Goal: Task Accomplishment & Management: Complete application form

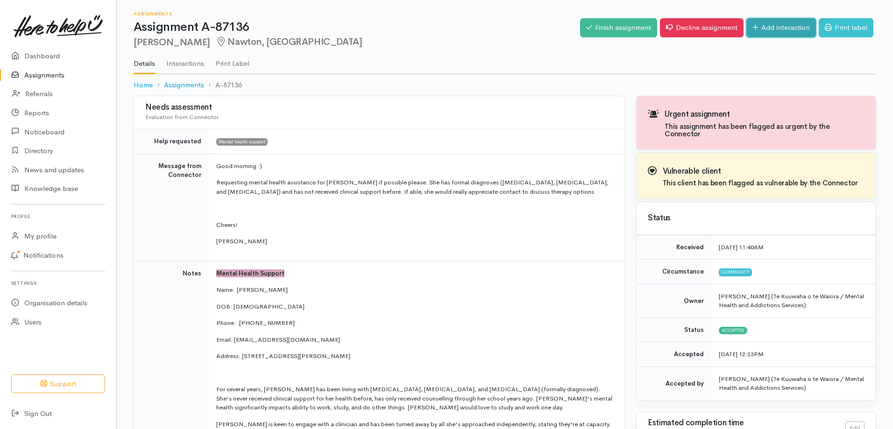
click at [781, 29] on link "Add interaction" at bounding box center [781, 27] width 70 height 19
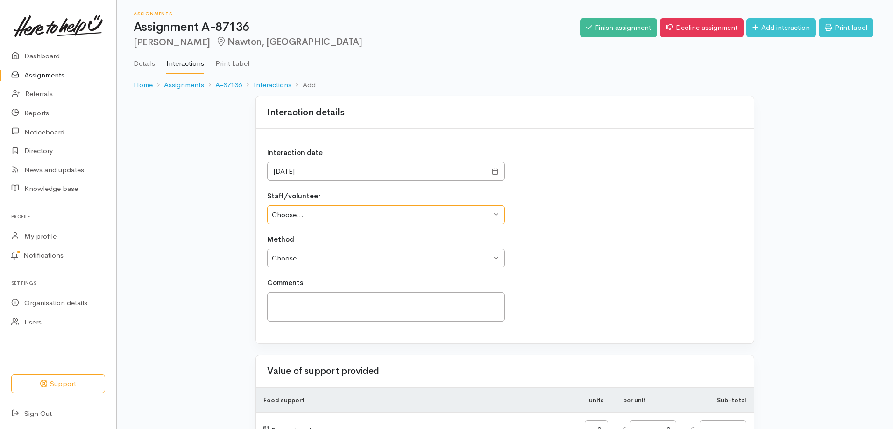
drag, startPoint x: 492, startPoint y: 218, endPoint x: 485, endPoint y: 222, distance: 9.0
click at [493, 218] on select "Choose... [PERSON_NAME] [PERSON_NAME] [PERSON_NAME] [PERSON_NAME] Pay [PERSON_N…" at bounding box center [386, 214] width 238 height 19
select select "1335"
click at [267, 205] on select "Choose... Wheeti Maipi Lyn Eade Sue Critchley Alison Lowe Donna Pay Nathan Wood…" at bounding box center [386, 214] width 238 height 19
drag, startPoint x: 497, startPoint y: 257, endPoint x: 489, endPoint y: 262, distance: 10.1
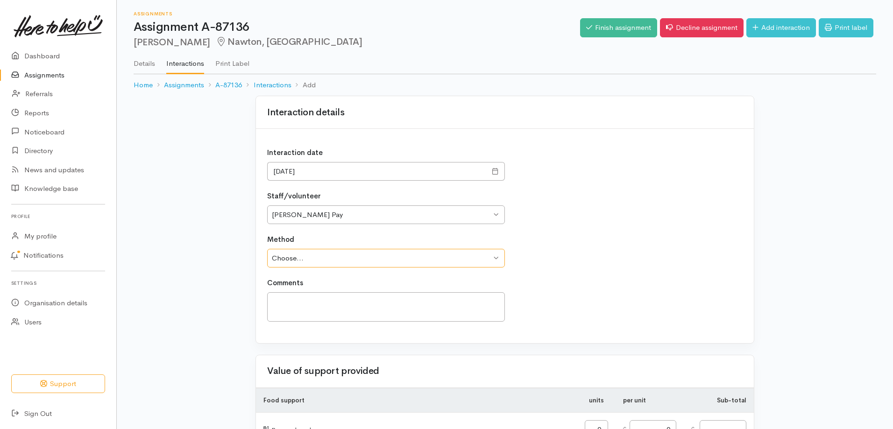
click at [497, 257] on select "Choose... Phone Visit Other" at bounding box center [386, 258] width 238 height 19
select select "3"
click at [267, 249] on select "Choose... Phone Visit Other" at bounding box center [386, 258] width 238 height 19
click at [288, 303] on textarea at bounding box center [386, 306] width 238 height 29
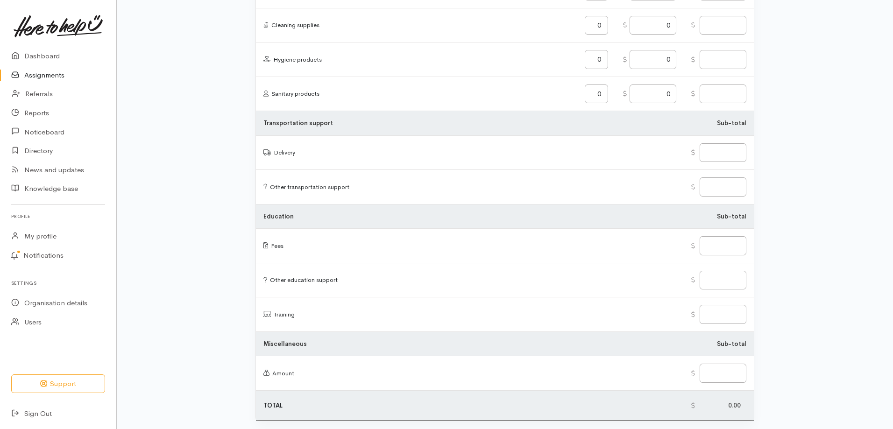
scroll to position [1074, 0]
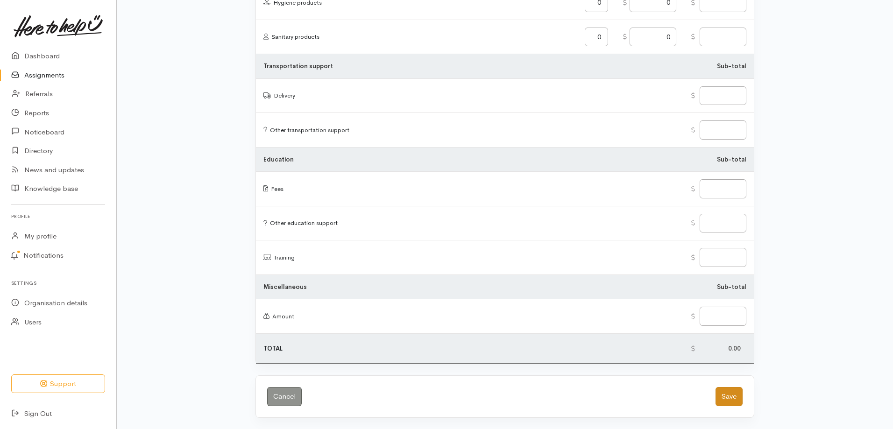
type textarea "Email sent to Lauren"
click at [731, 395] on button "Save" at bounding box center [728, 396] width 27 height 19
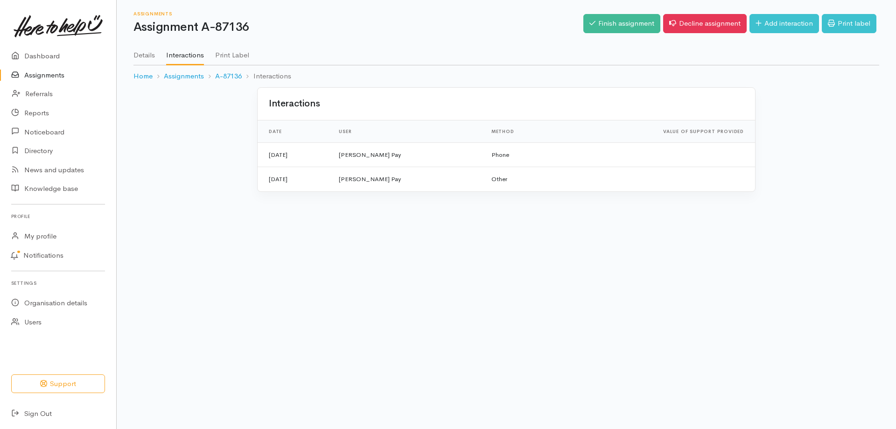
click at [49, 74] on link "Assignments" at bounding box center [58, 75] width 116 height 19
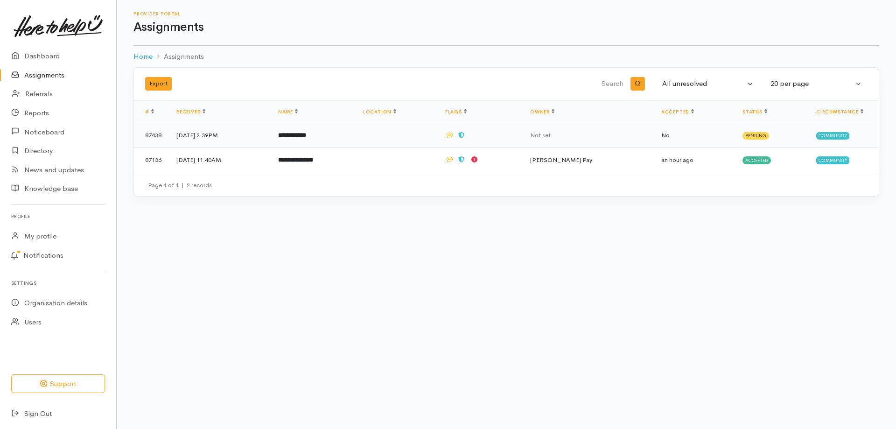
click at [306, 135] on b "**********" at bounding box center [292, 135] width 28 height 6
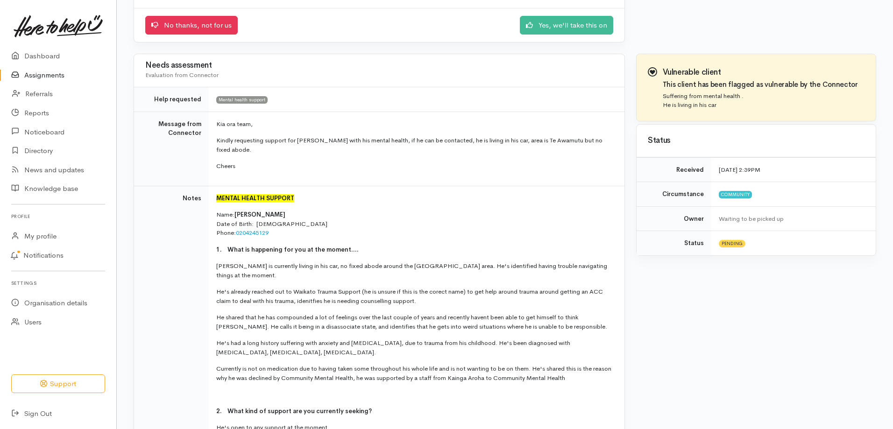
scroll to position [140, 0]
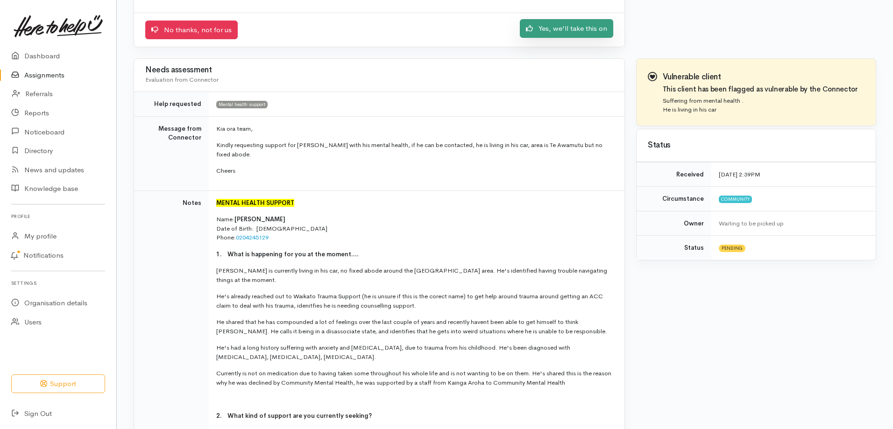
click at [547, 25] on link "Yes, we'll take this on" at bounding box center [566, 28] width 93 height 19
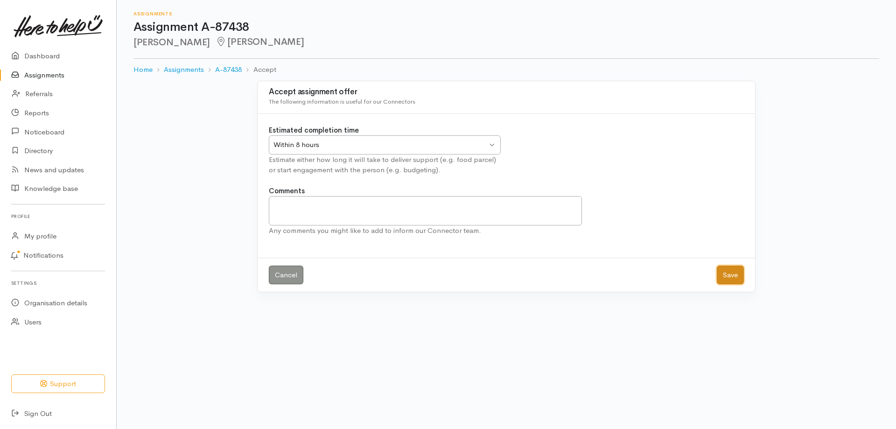
click at [738, 272] on button "Save" at bounding box center [730, 275] width 27 height 19
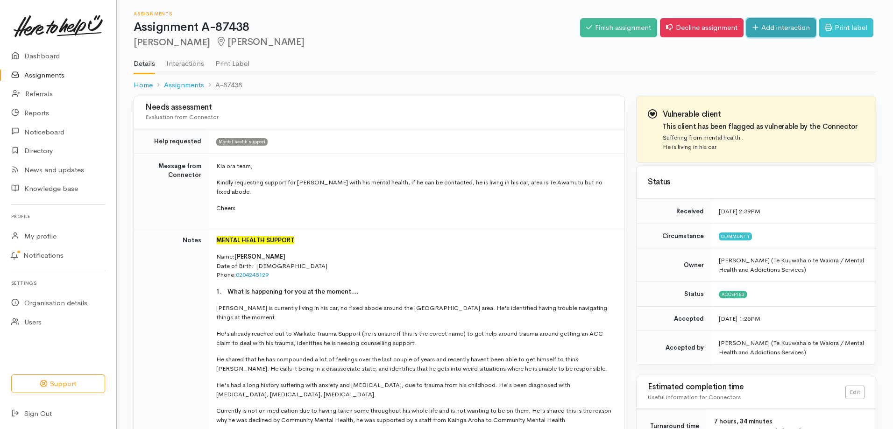
click at [776, 28] on link "Add interaction" at bounding box center [781, 27] width 70 height 19
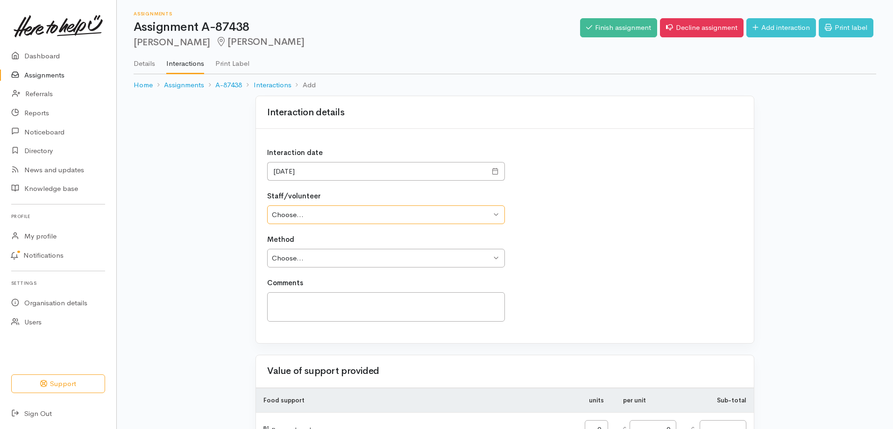
click at [497, 212] on select "Choose... Wheeti Maipi Lyn Eade Sue Critchley Alison Lowe Donna Pay Nathan Wood…" at bounding box center [386, 214] width 238 height 19
select select "1335"
click at [267, 205] on select "Choose... Wheeti Maipi Lyn Eade Sue Critchley Alison Lowe Donna Pay Nathan Wood…" at bounding box center [386, 214] width 238 height 19
drag, startPoint x: 491, startPoint y: 258, endPoint x: 458, endPoint y: 266, distance: 33.6
click at [491, 258] on select "Choose... Phone Visit Other" at bounding box center [386, 258] width 238 height 19
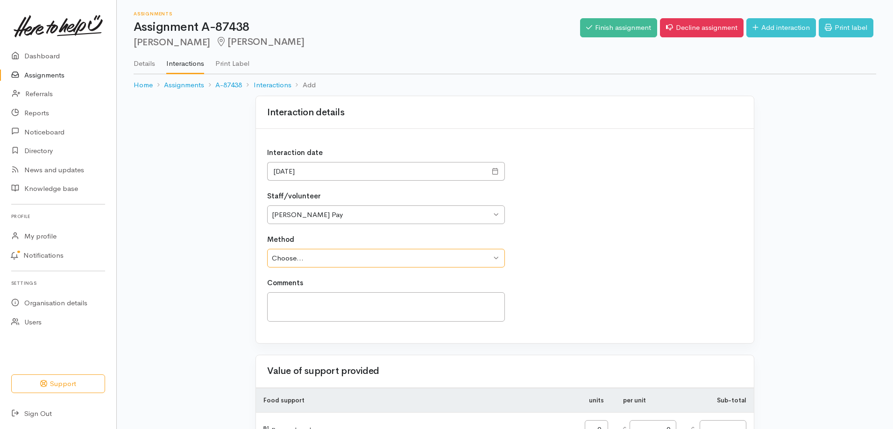
select select "1"
click at [267, 249] on select "Choose... Phone Visit Other" at bounding box center [386, 258] width 238 height 19
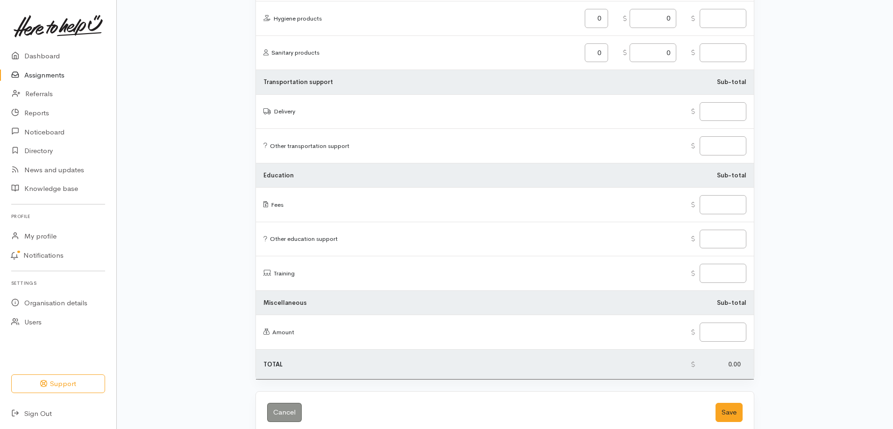
scroll to position [1074, 0]
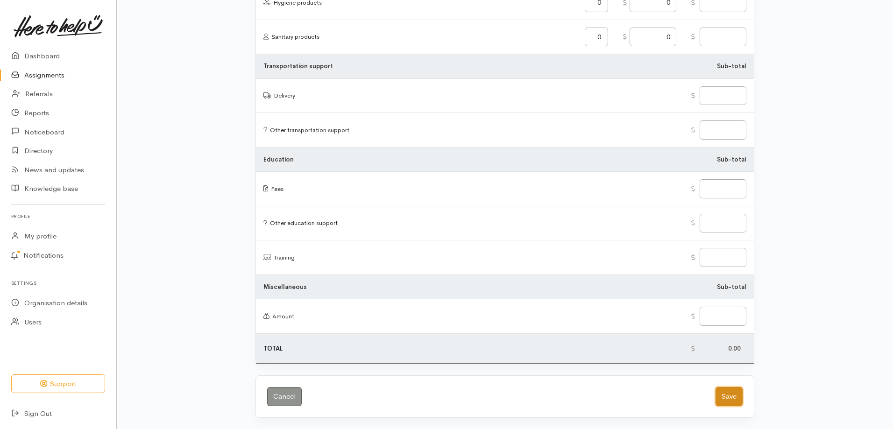
click at [733, 393] on button "Save" at bounding box center [728, 396] width 27 height 19
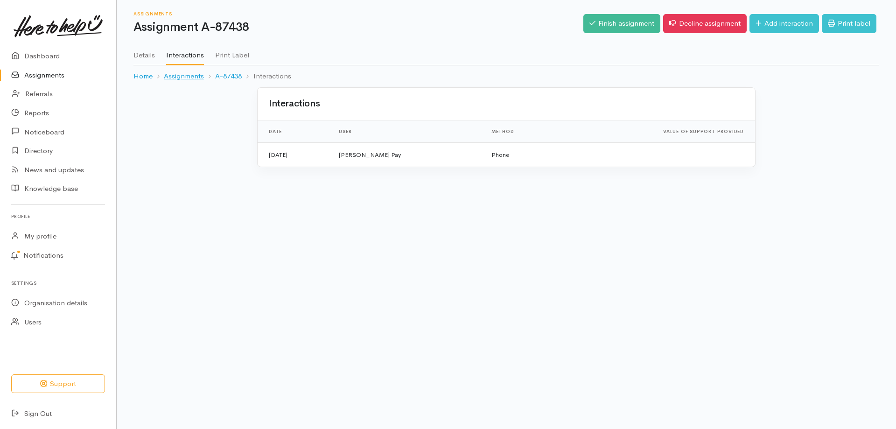
click at [177, 75] on link "Assignments" at bounding box center [184, 76] width 40 height 11
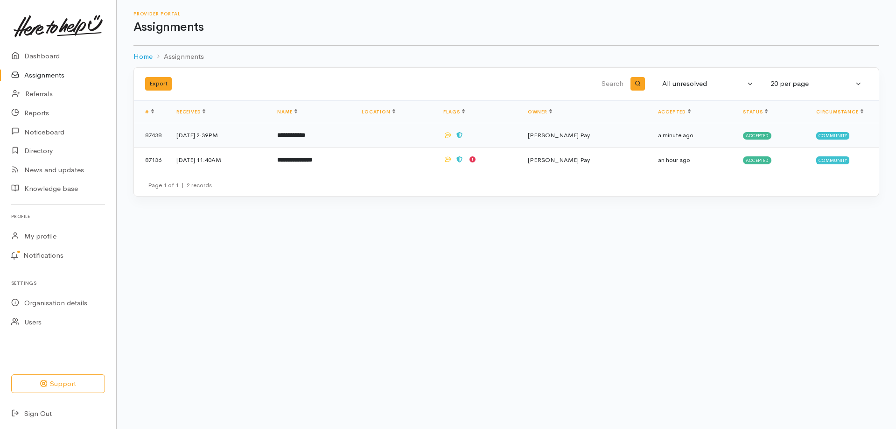
click at [305, 132] on b "**********" at bounding box center [291, 135] width 28 height 6
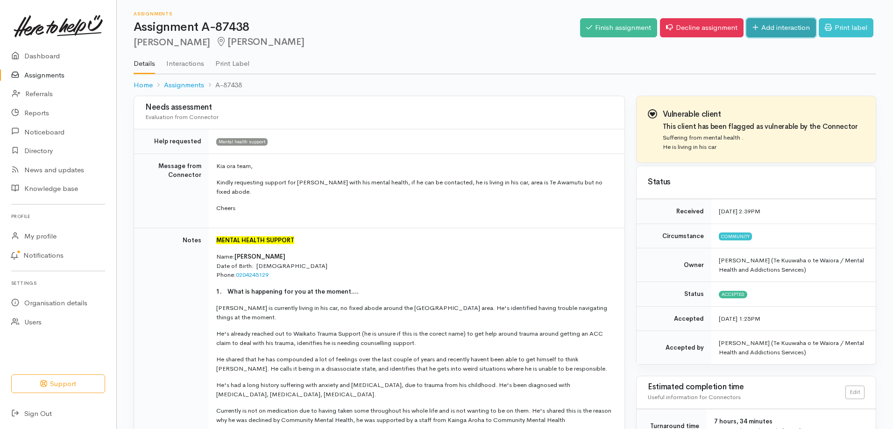
click at [777, 22] on link "Add interaction" at bounding box center [781, 27] width 70 height 19
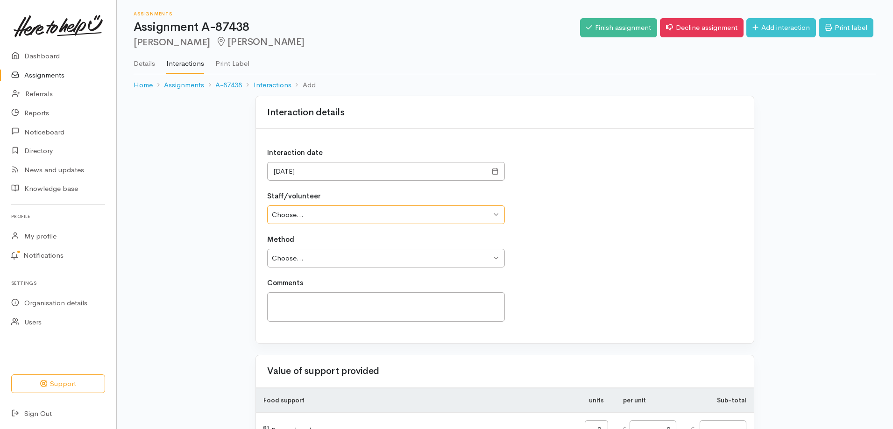
click at [367, 214] on select "Choose... Wheeti Maipi Lyn Eade Sue Critchley Alison Lowe Donna Pay Nathan Wood…" at bounding box center [386, 214] width 238 height 19
select select "1335"
click at [267, 205] on select "Choose... Wheeti Maipi Lyn Eade Sue Critchley Alison Lowe Donna Pay Nathan Wood…" at bounding box center [386, 214] width 238 height 19
drag, startPoint x: 498, startPoint y: 258, endPoint x: 485, endPoint y: 267, distance: 15.0
click at [498, 258] on select "Choose... Phone Visit Other" at bounding box center [386, 258] width 238 height 19
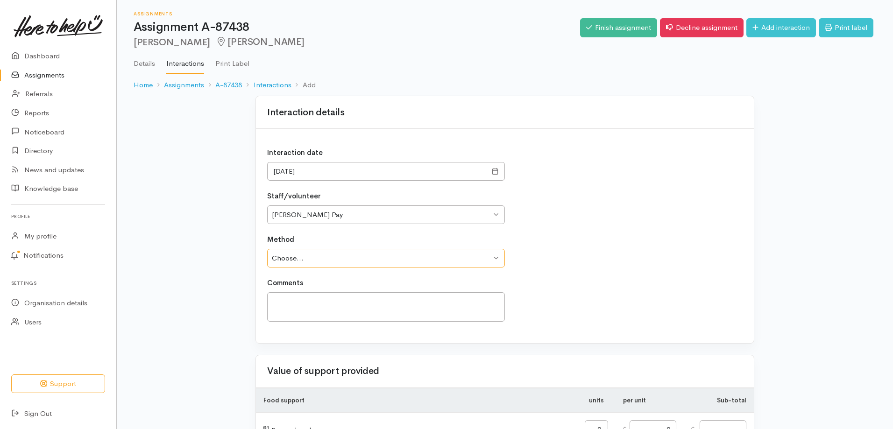
select select "1"
click at [267, 249] on select "Choose... Phone Visit Other" at bounding box center [386, 258] width 238 height 19
click at [291, 303] on textarea at bounding box center [386, 306] width 238 height 29
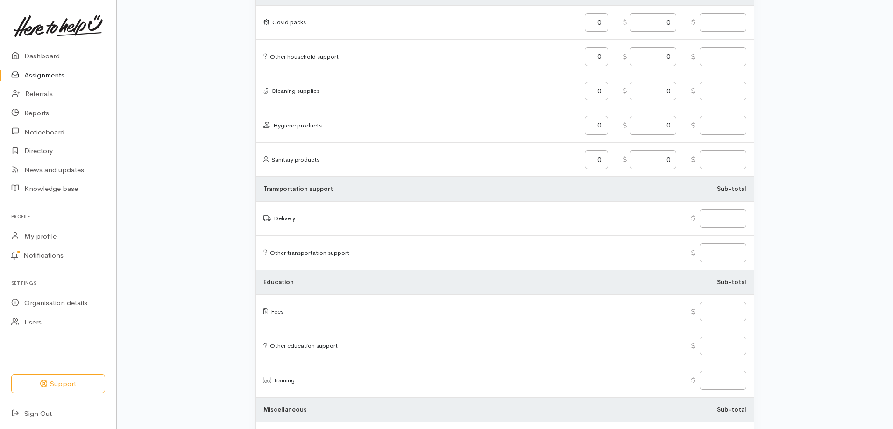
scroll to position [1095, 0]
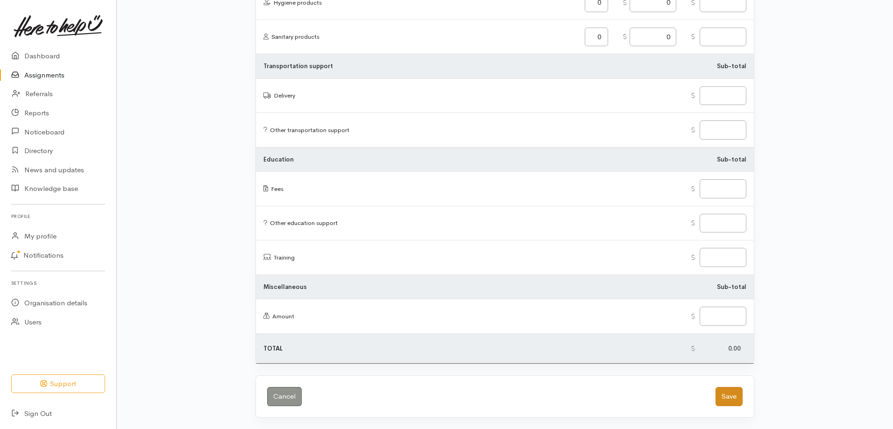
type textarea "PC to Carl Offered advice and recommendation Male Support Services Carl thankfu…"
click at [731, 394] on button "Save" at bounding box center [728, 396] width 27 height 19
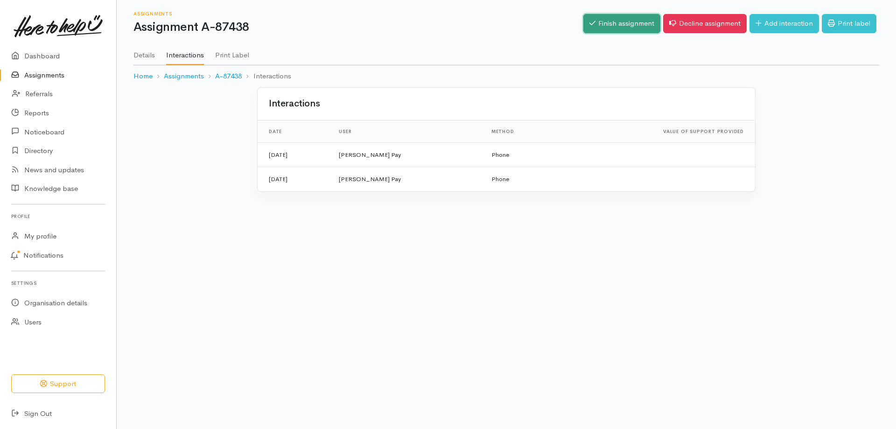
click at [605, 17] on link "Finish assignment" at bounding box center [622, 23] width 77 height 19
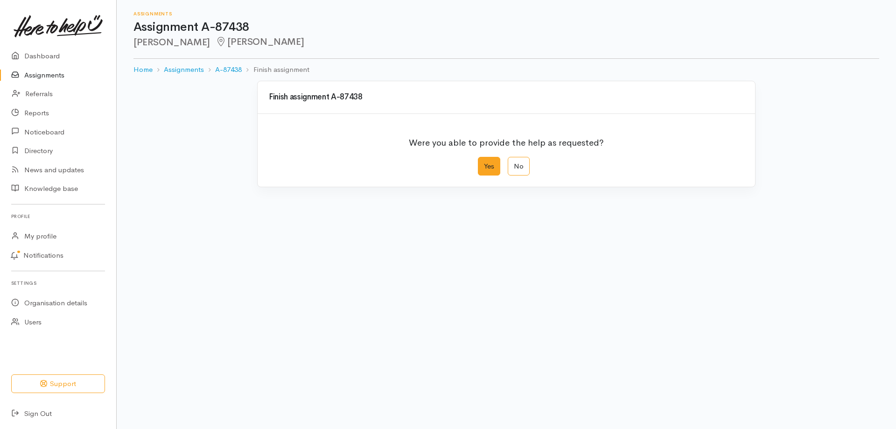
click at [492, 166] on label "Yes" at bounding box center [489, 166] width 22 height 19
click at [484, 163] on input "Yes" at bounding box center [481, 160] width 6 height 6
radio input "true"
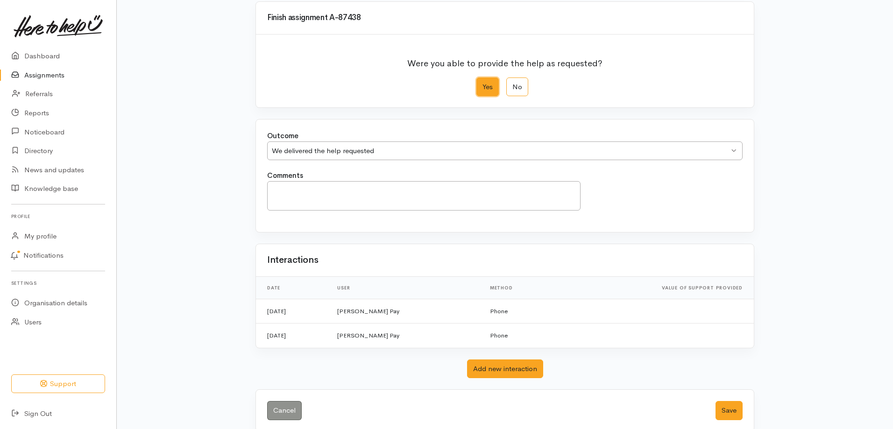
scroll to position [93, 0]
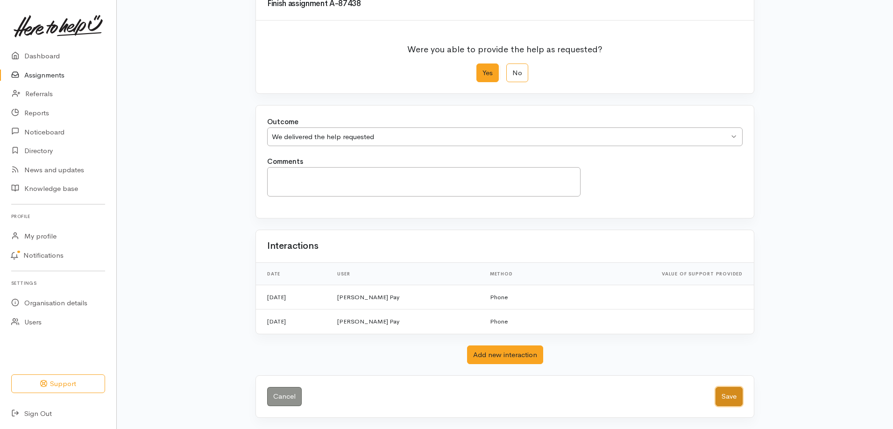
drag, startPoint x: 723, startPoint y: 395, endPoint x: 782, endPoint y: 331, distance: 87.2
click at [729, 392] on button "Save" at bounding box center [728, 396] width 27 height 19
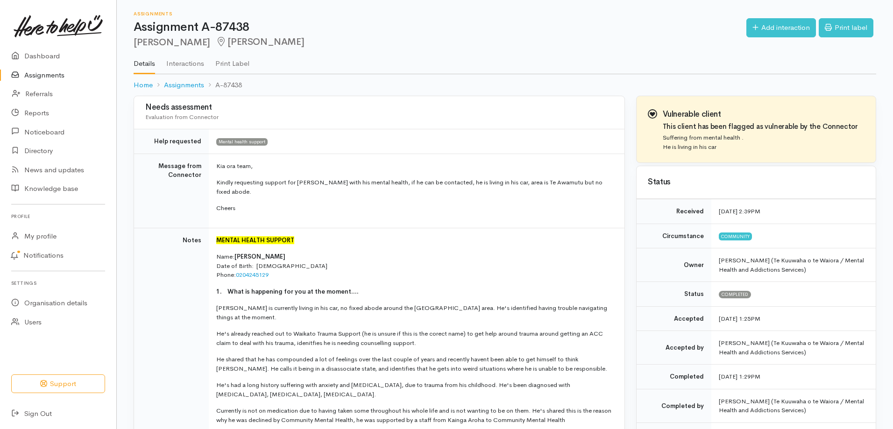
click at [51, 73] on link "Assignments" at bounding box center [58, 75] width 116 height 19
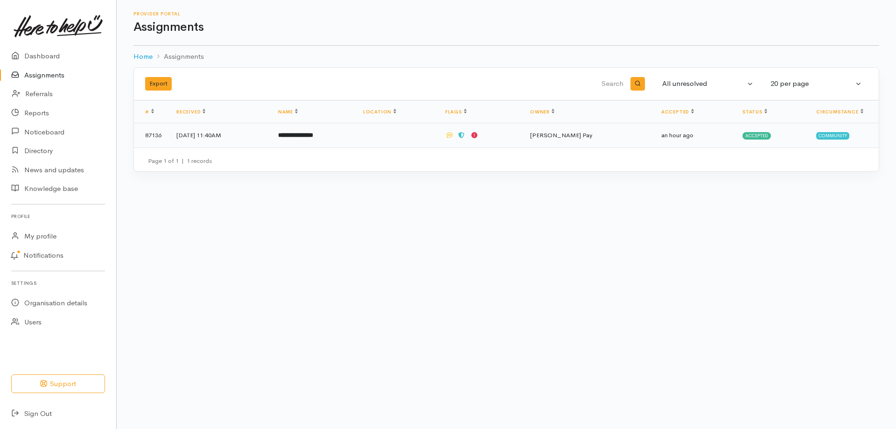
click at [313, 135] on b "**********" at bounding box center [295, 135] width 35 height 6
